Goal: Use online tool/utility: Utilize a website feature to perform a specific function

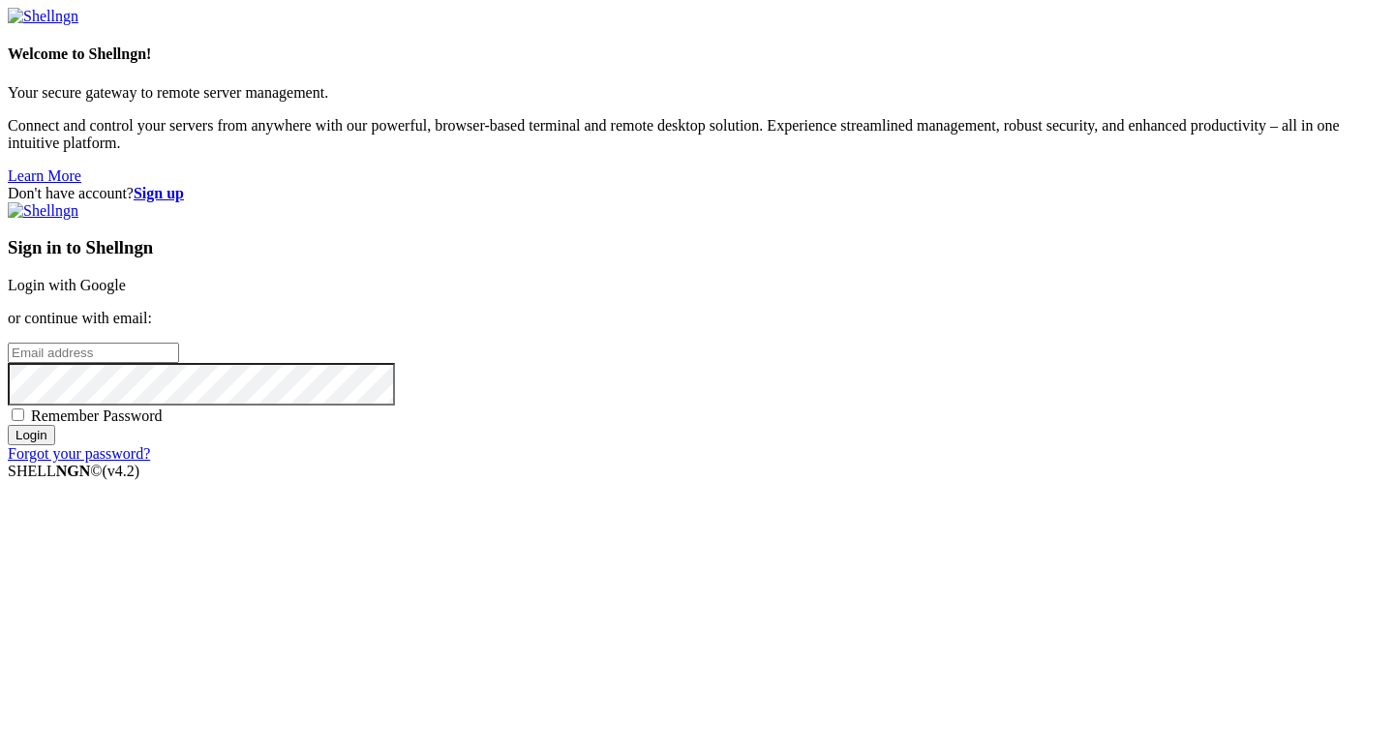
click at [126, 277] on link "Login with Google" at bounding box center [67, 285] width 118 height 16
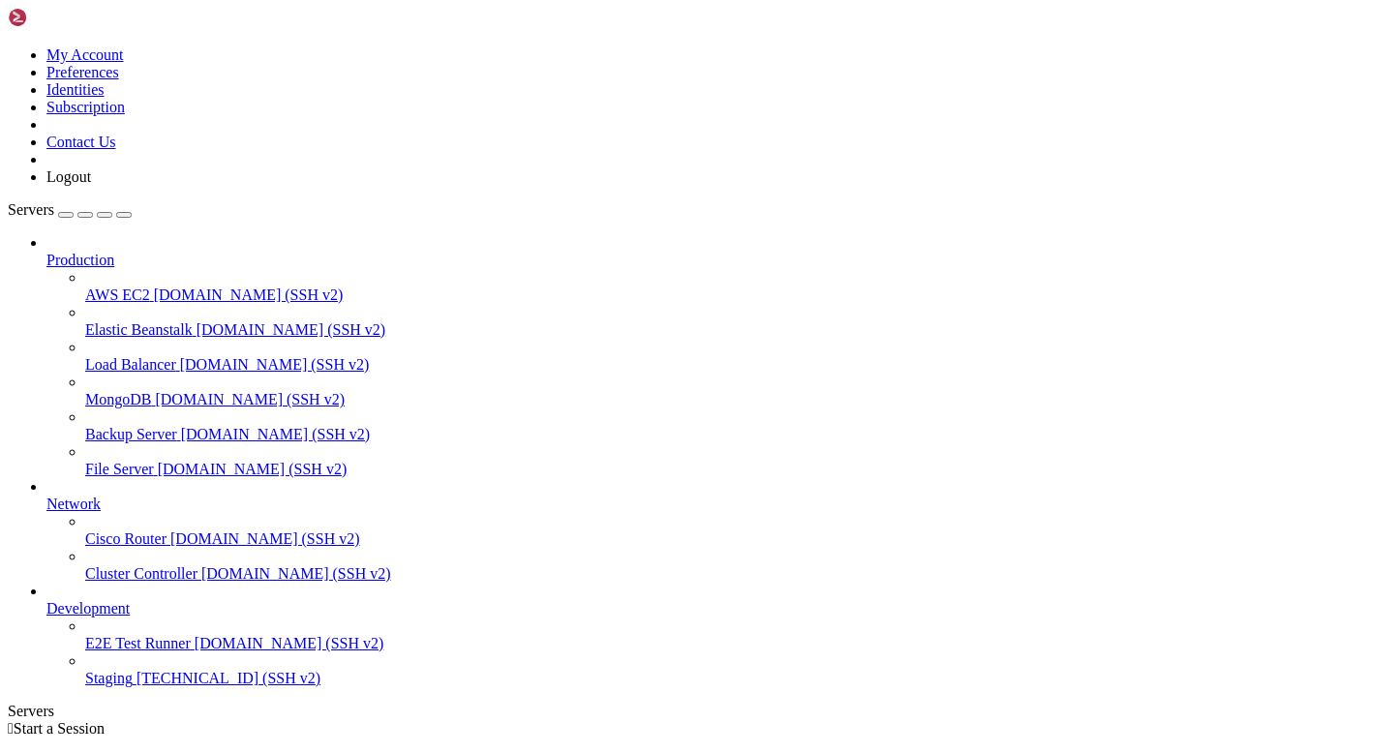
scroll to position [28, 0]
click at [124, 687] on span "Staging" at bounding box center [108, 678] width 47 height 16
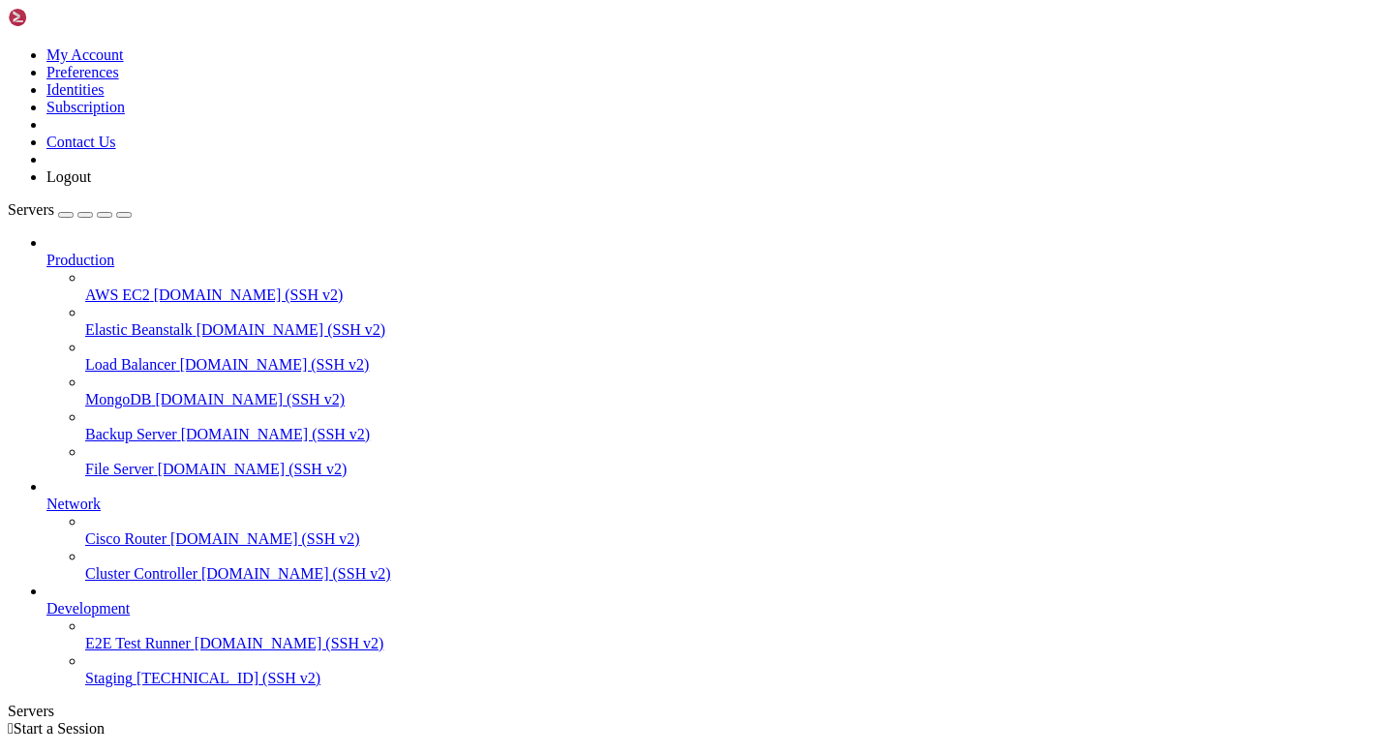
scroll to position [28, 0]
click at [137, 687] on span "[TECHNICAL_ID] (SSH v2)" at bounding box center [229, 678] width 184 height 16
